Goal: Task Accomplishment & Management: Use online tool/utility

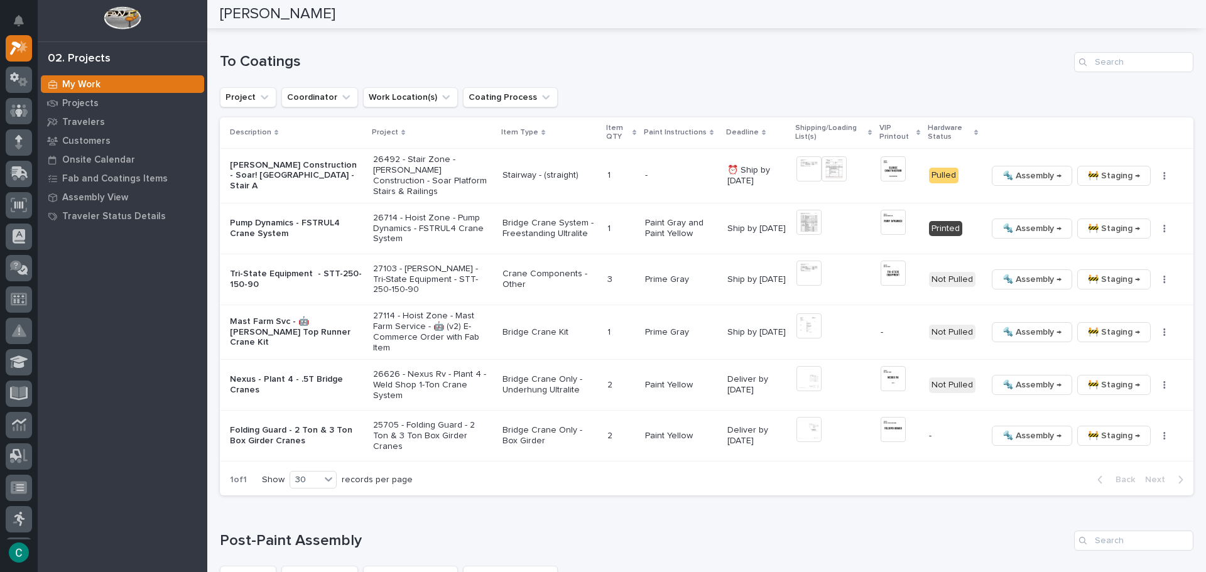
scroll to position [969, 0]
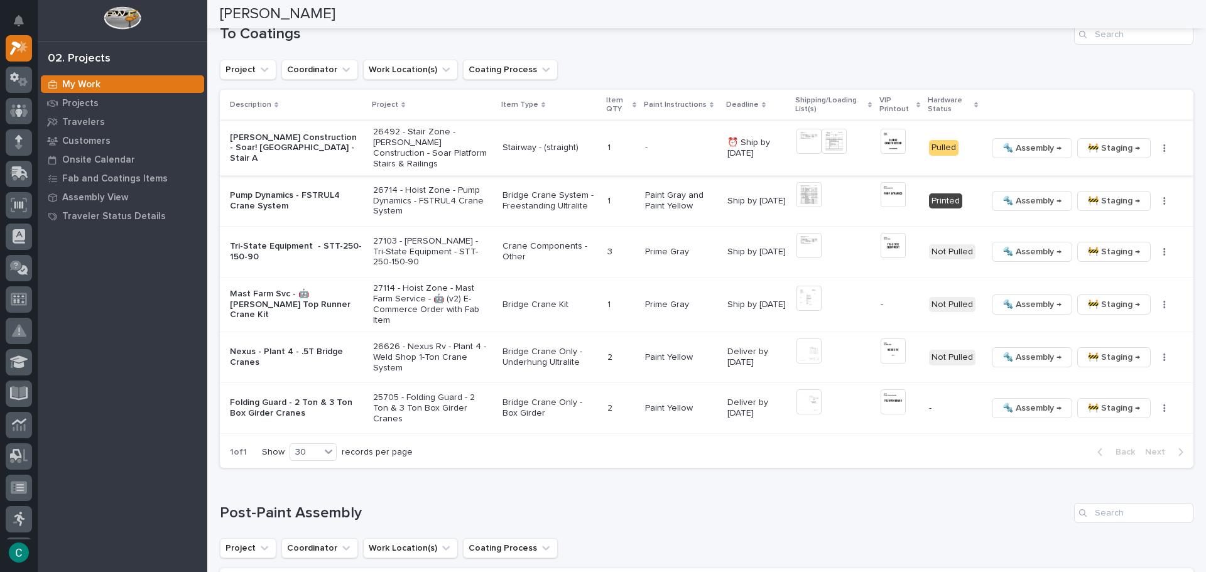
click at [1093, 153] on span "🚧 Staging →" at bounding box center [1114, 148] width 52 height 15
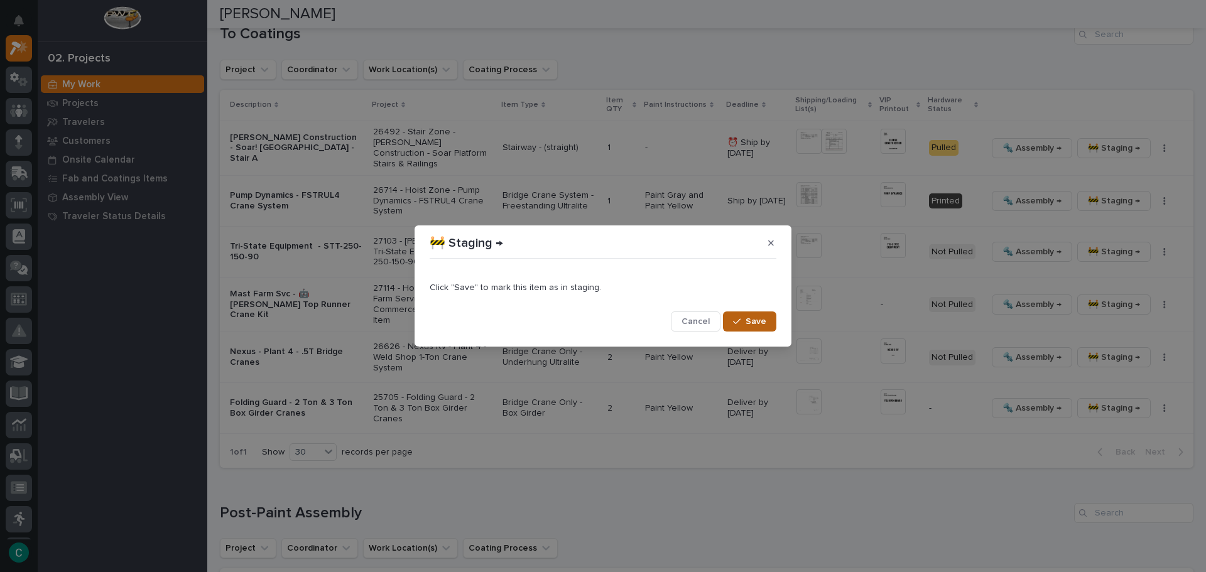
click at [764, 329] on button "Save" at bounding box center [749, 322] width 53 height 20
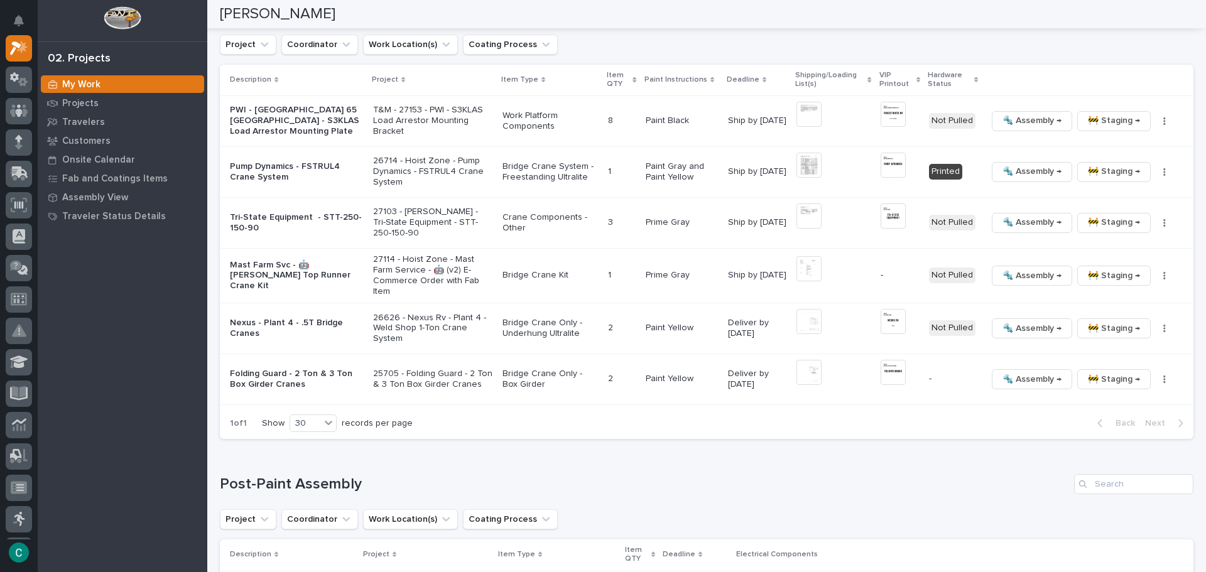
scroll to position [943, 0]
click at [1033, 175] on span "🔩 Assembly →" at bounding box center [1032, 171] width 59 height 15
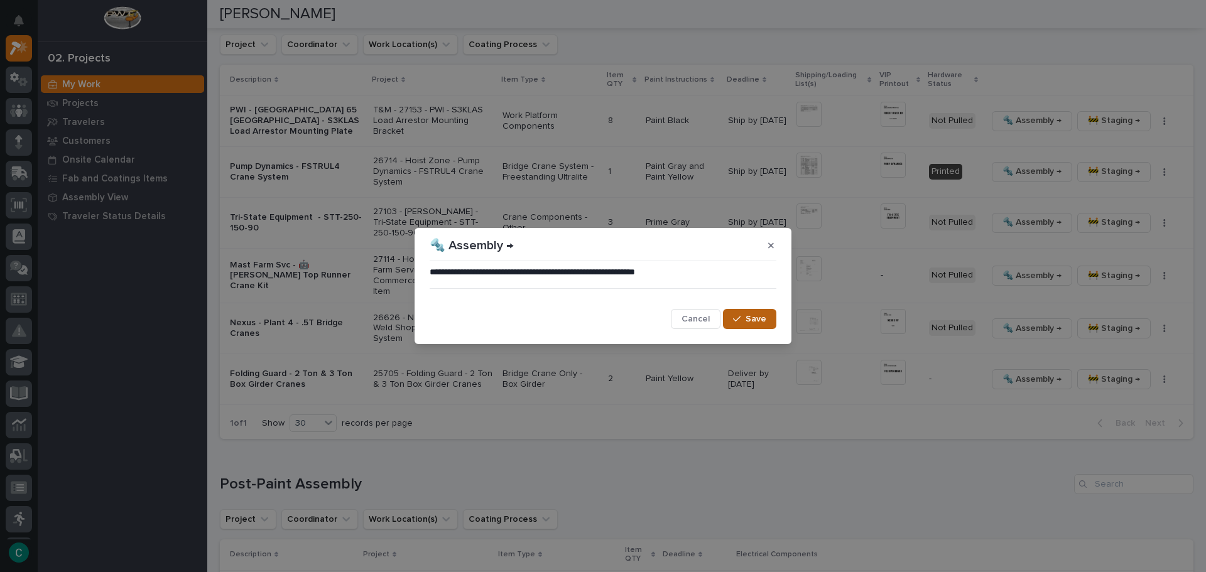
click at [766, 320] on button "Save" at bounding box center [749, 319] width 53 height 20
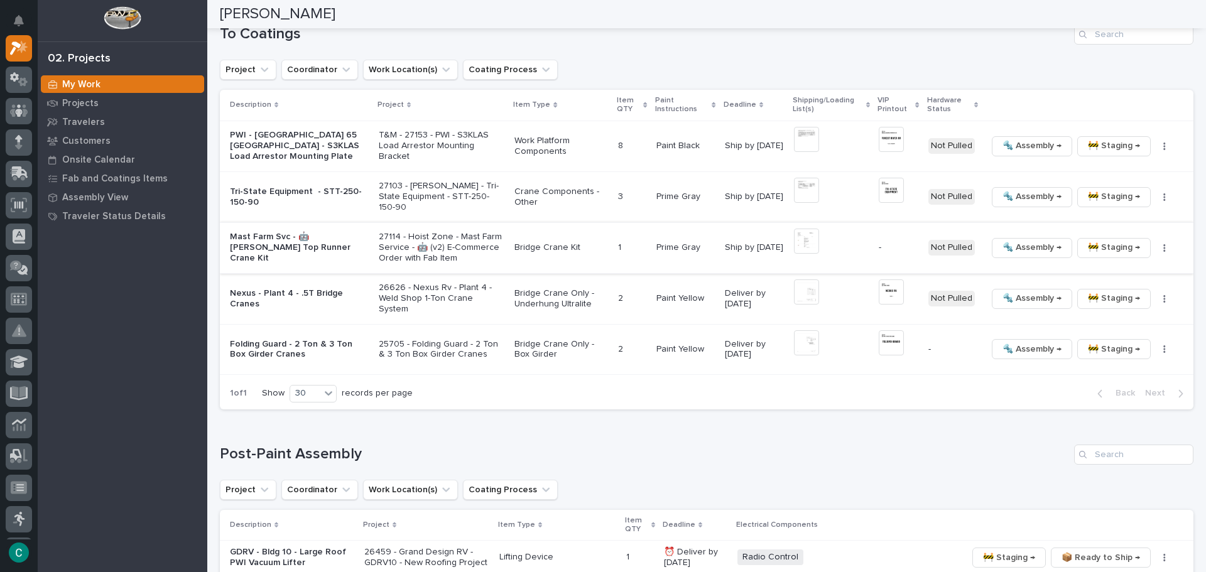
scroll to position [940, 0]
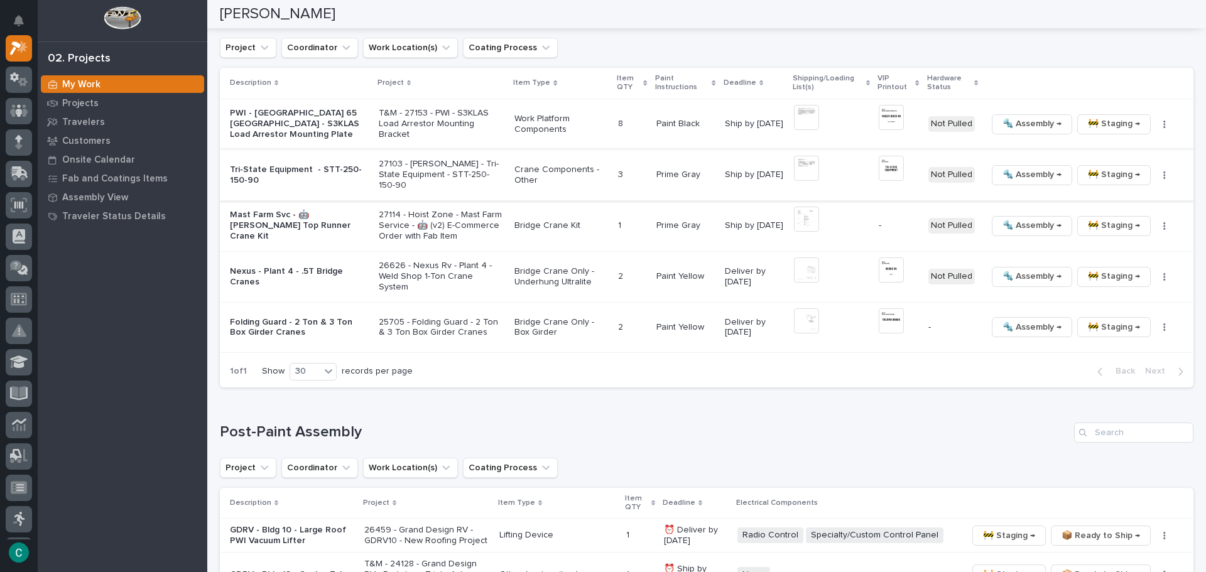
click at [803, 175] on img at bounding box center [806, 168] width 25 height 25
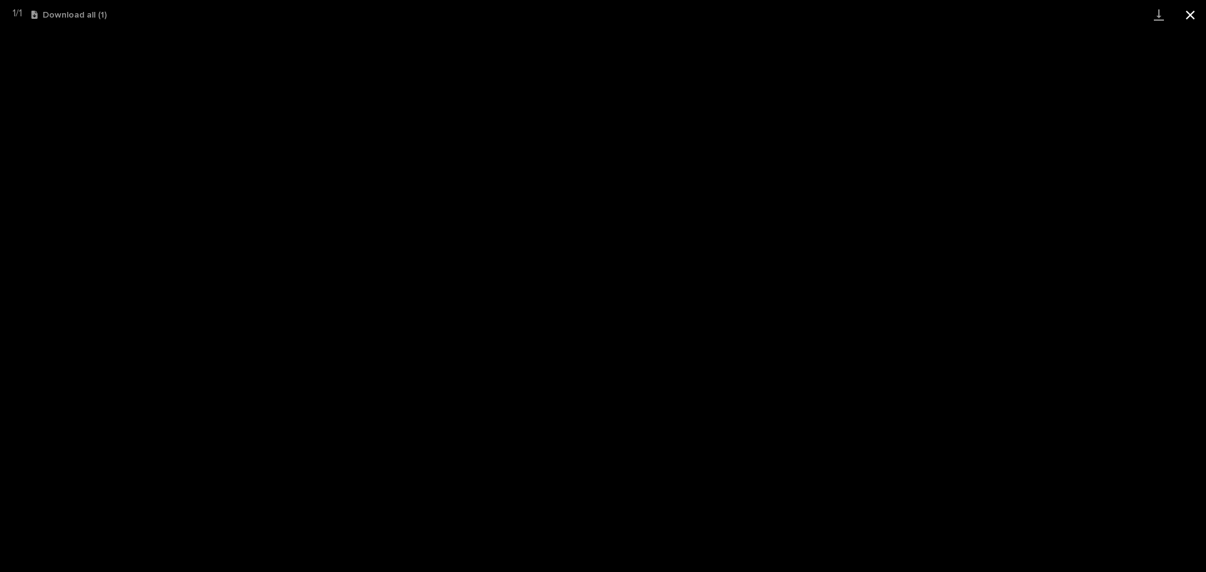
click at [1189, 11] on button "Close gallery" at bounding box center [1190, 15] width 31 height 30
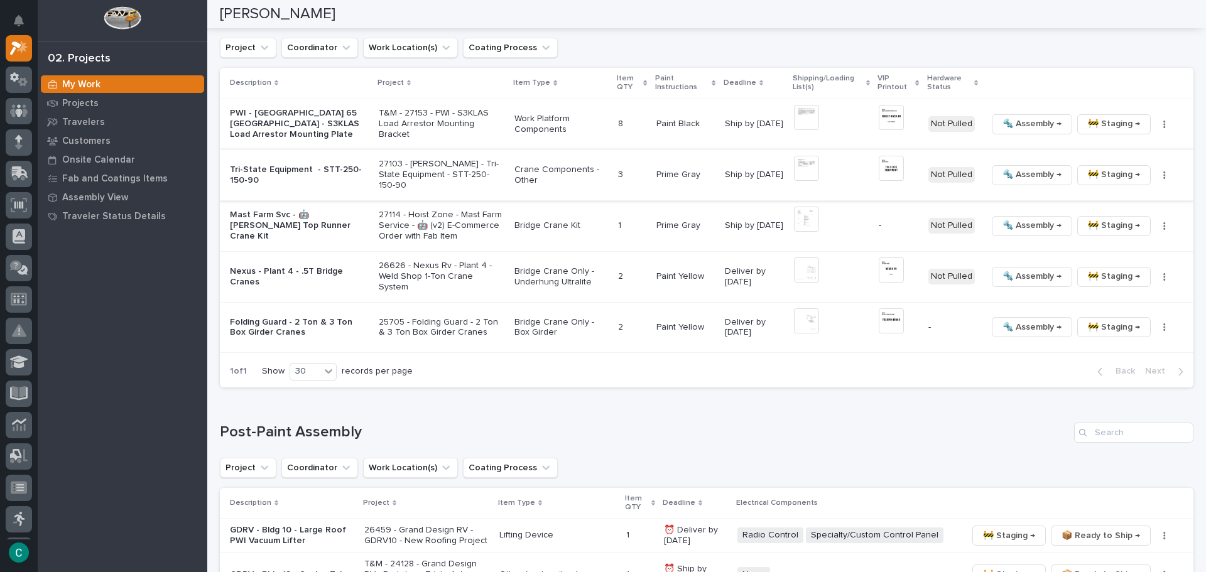
click at [1008, 177] on span "🔩 Assembly →" at bounding box center [1032, 174] width 59 height 15
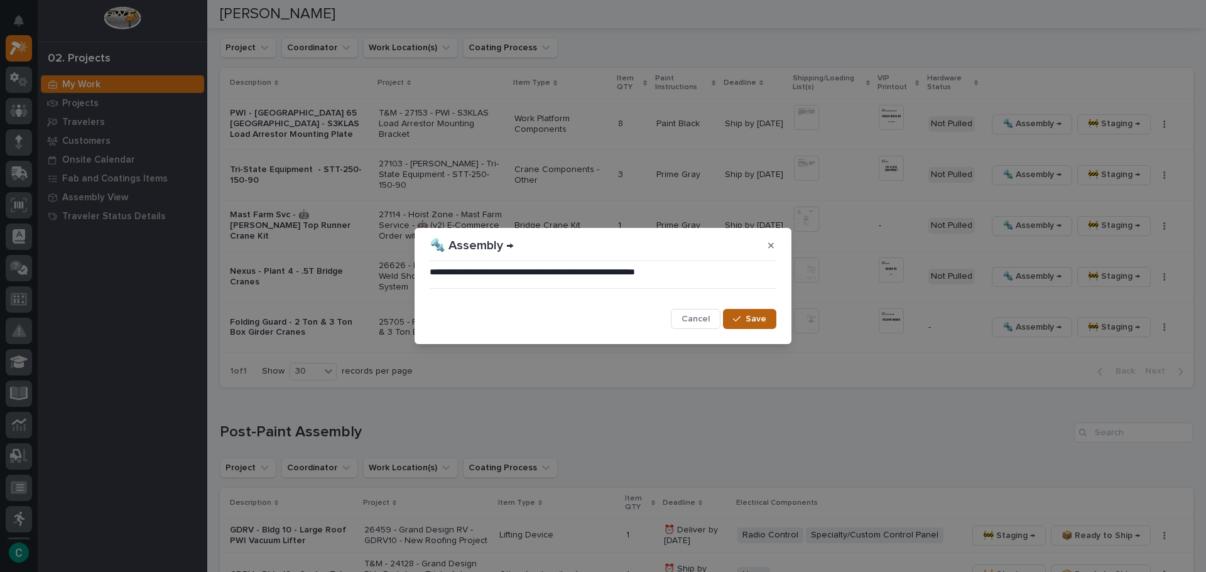
click at [766, 323] on span "Save" at bounding box center [756, 318] width 21 height 11
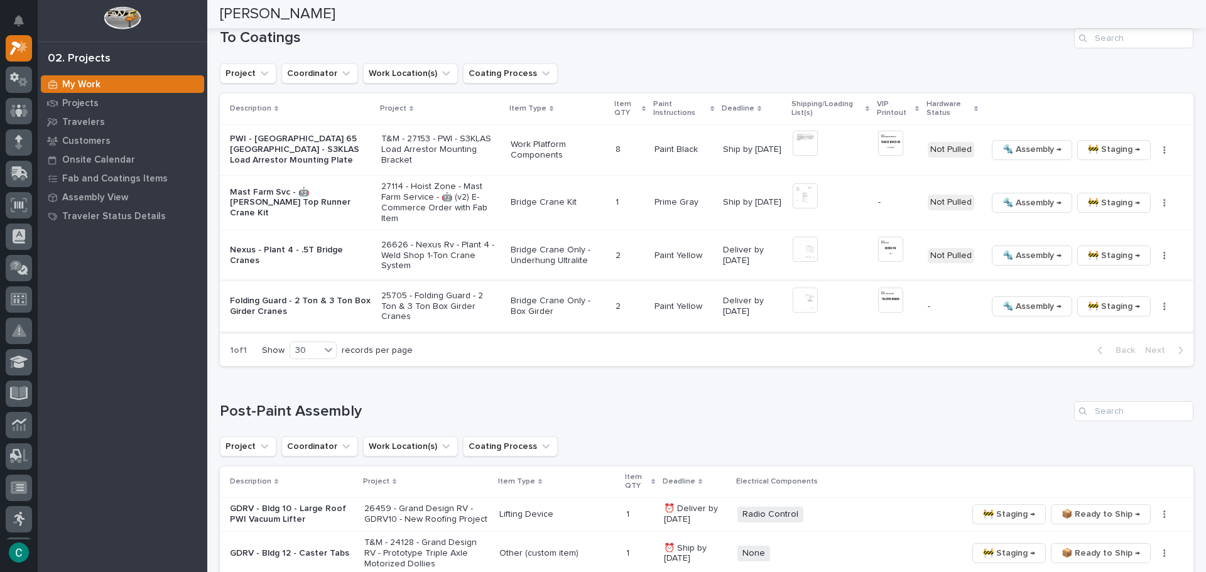
scroll to position [932, 0]
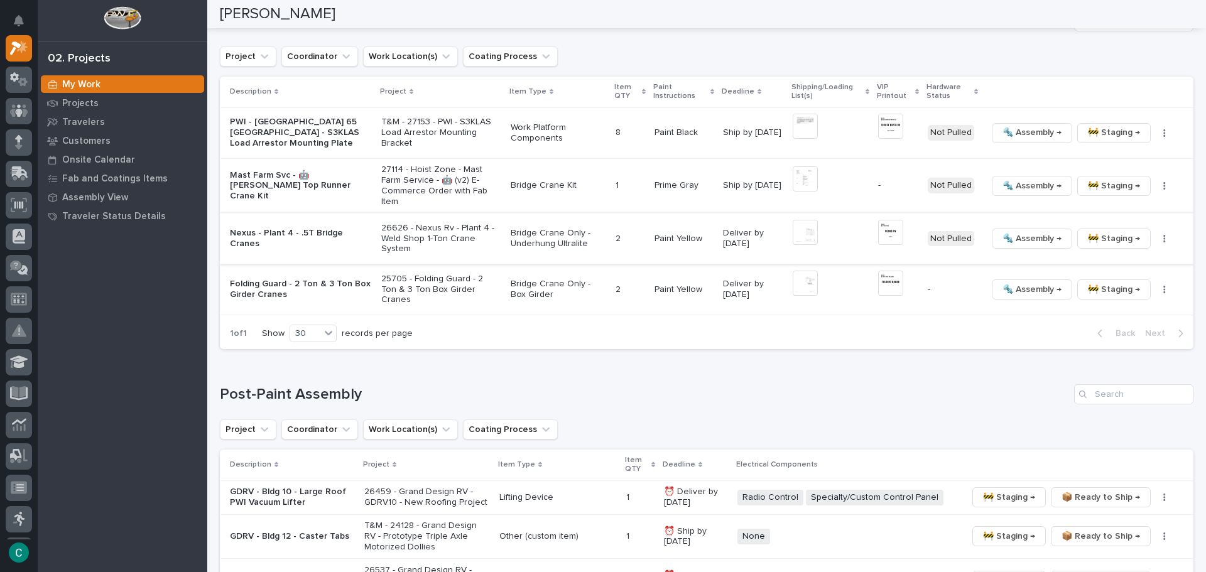
click at [1004, 235] on span "🔩 Assembly →" at bounding box center [1032, 238] width 59 height 15
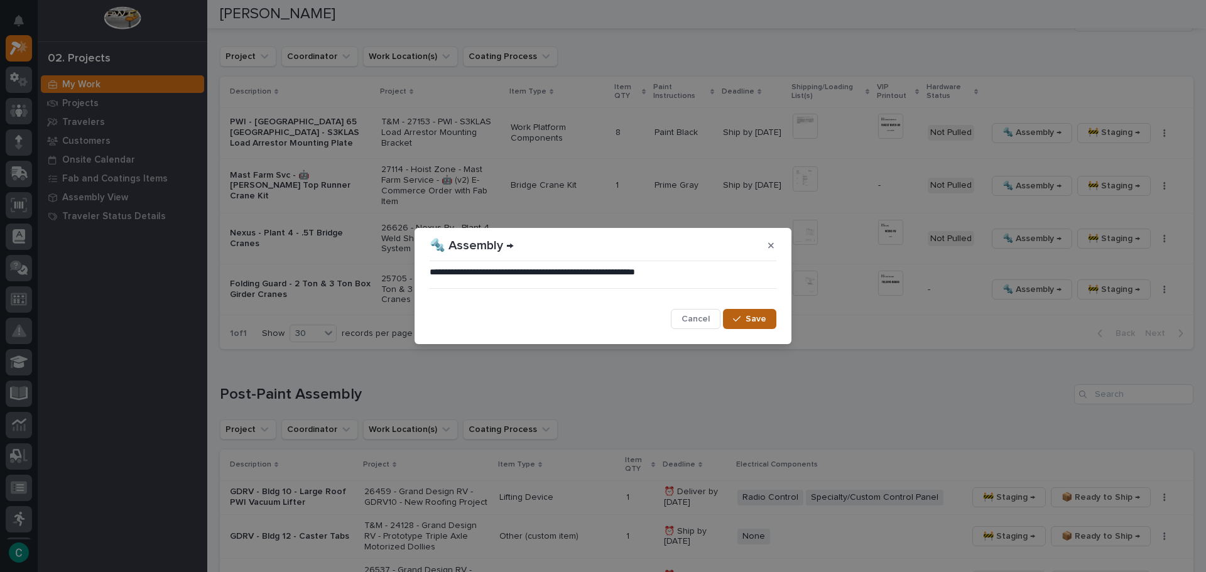
click at [766, 324] on span "Save" at bounding box center [756, 318] width 21 height 11
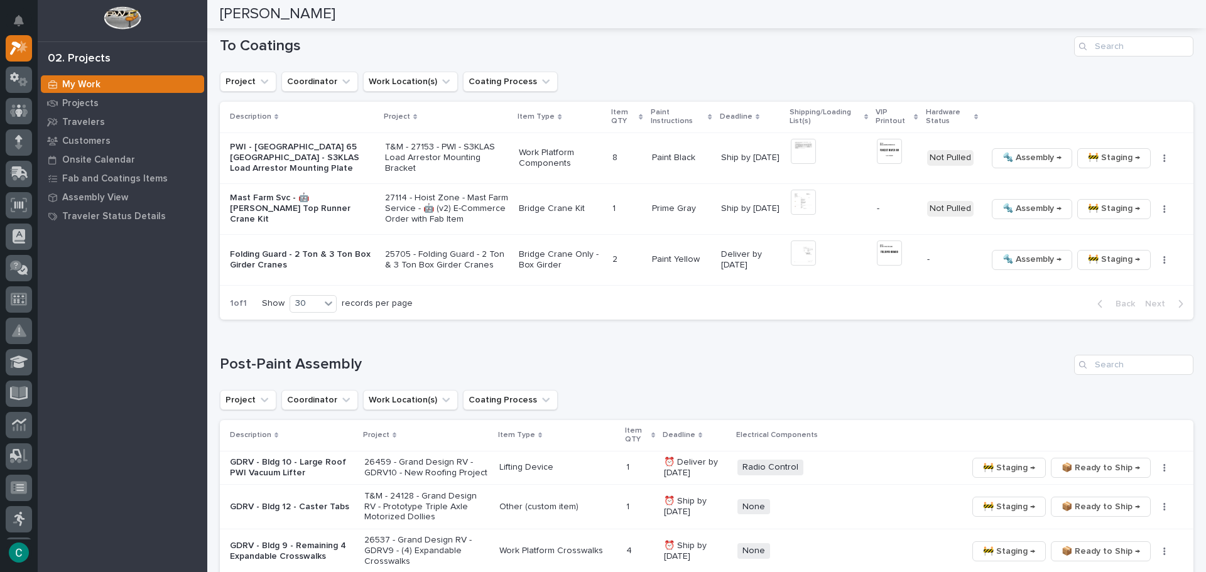
scroll to position [923, 0]
